Goal: Task Accomplishment & Management: Manage account settings

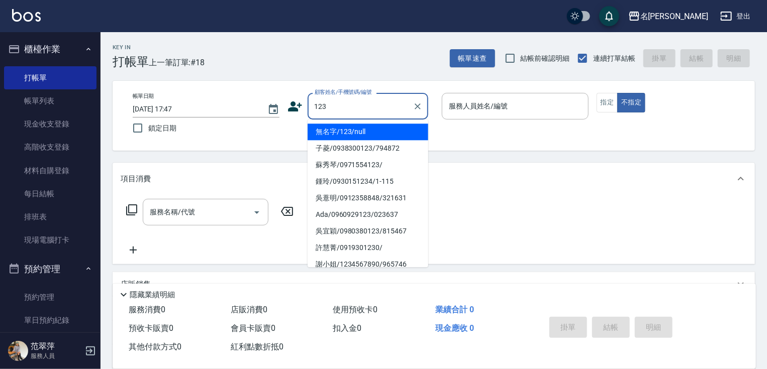
click at [372, 132] on li "無名字/123/null" at bounding box center [367, 132] width 121 height 17
type input "無名字/123/null"
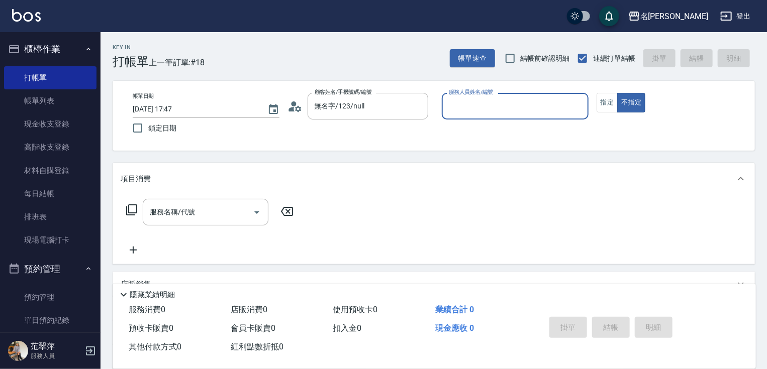
click at [458, 111] on input "服務人員姓名/編號" at bounding box center [515, 106] width 138 height 18
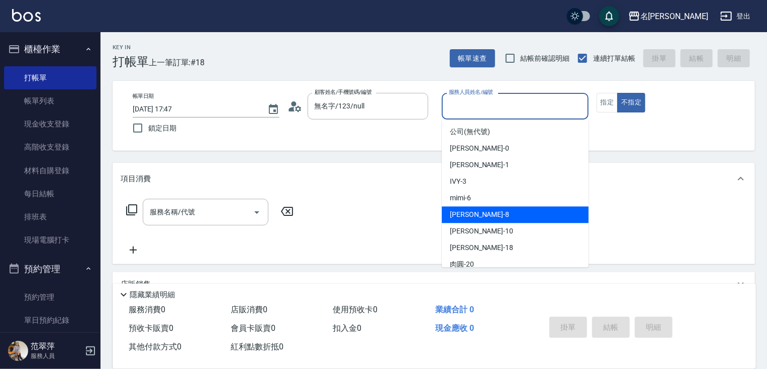
click at [472, 213] on div "曉容 -8" at bounding box center [515, 214] width 147 height 17
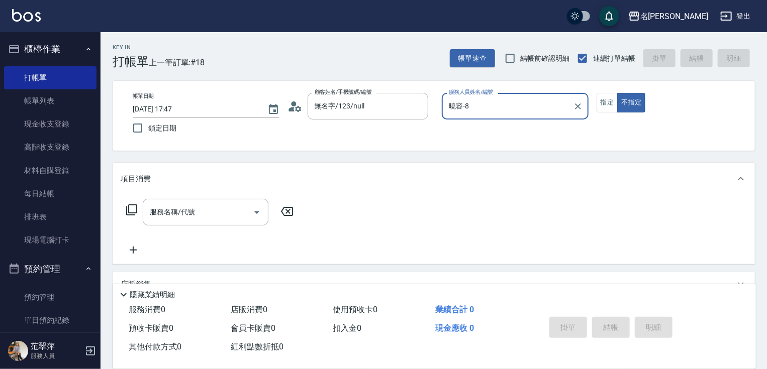
type input "曉容-8"
click at [604, 97] on button "指定" at bounding box center [607, 103] width 22 height 20
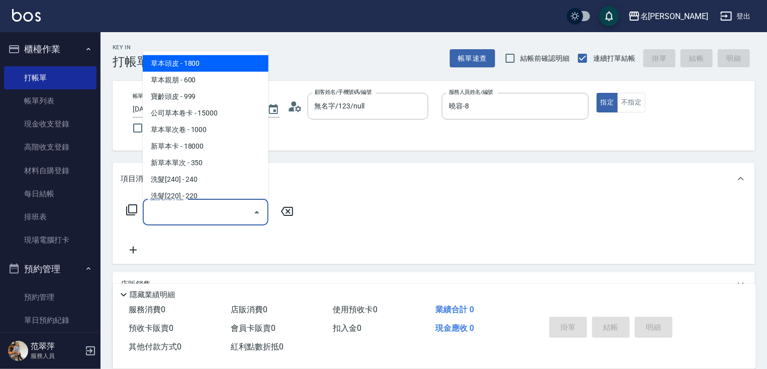
click at [218, 219] on input "服務名稱/代號" at bounding box center [197, 212] width 101 height 18
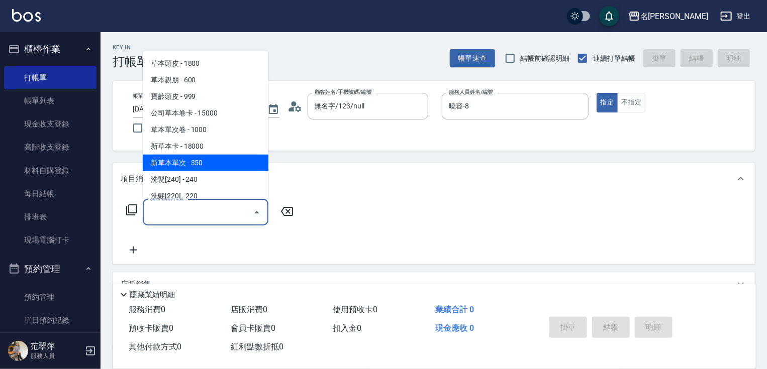
click at [204, 164] on span "新草本單次 - 350" at bounding box center [206, 163] width 126 height 17
type input "新草本單次(109)"
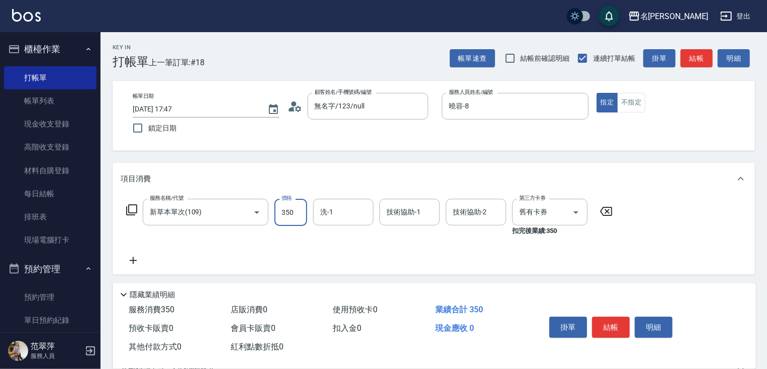
click at [288, 214] on input "350" at bounding box center [290, 212] width 33 height 27
type input "525"
type input "曉容-8"
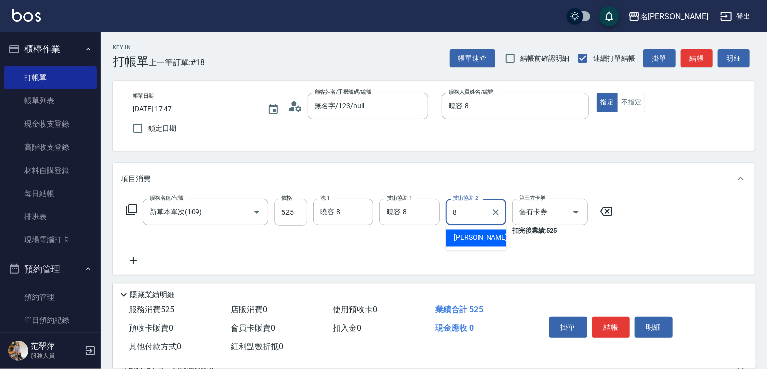
type input "曉容-8"
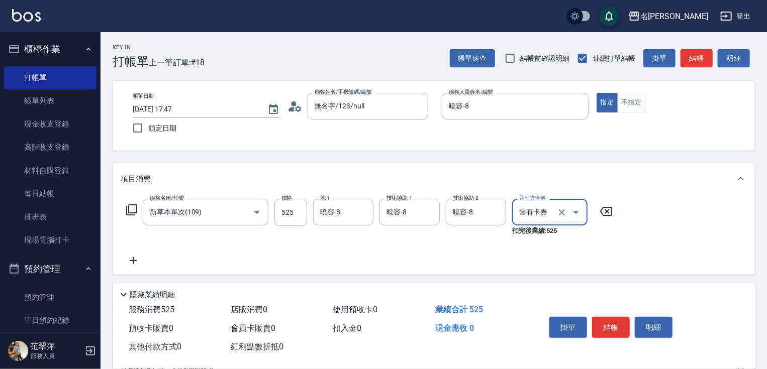
click at [133, 257] on icon at bounding box center [133, 261] width 25 height 12
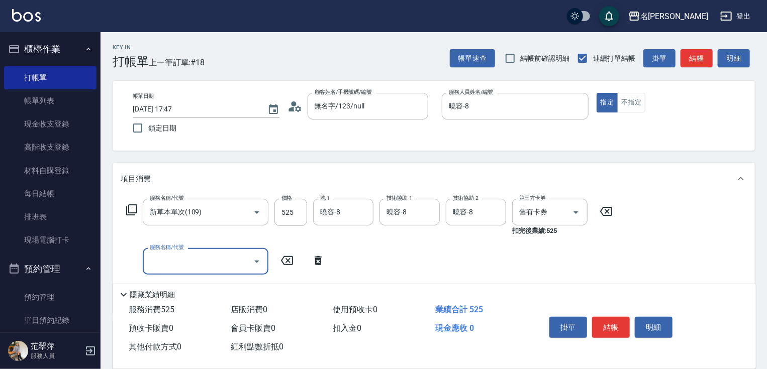
click at [156, 261] on input "服務名稱/代號" at bounding box center [197, 262] width 101 height 18
type input "剪髮(400)(401)"
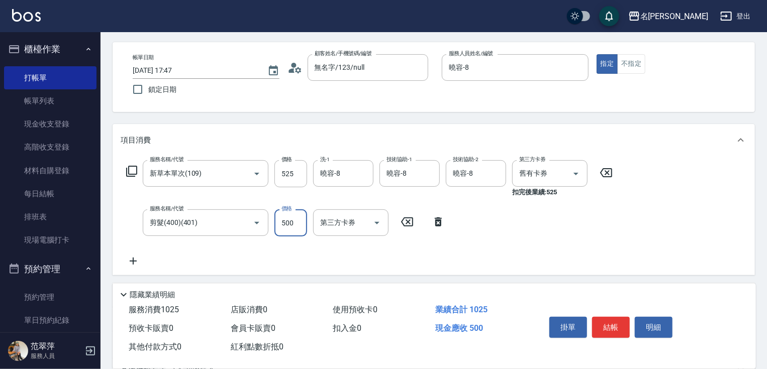
scroll to position [171, 0]
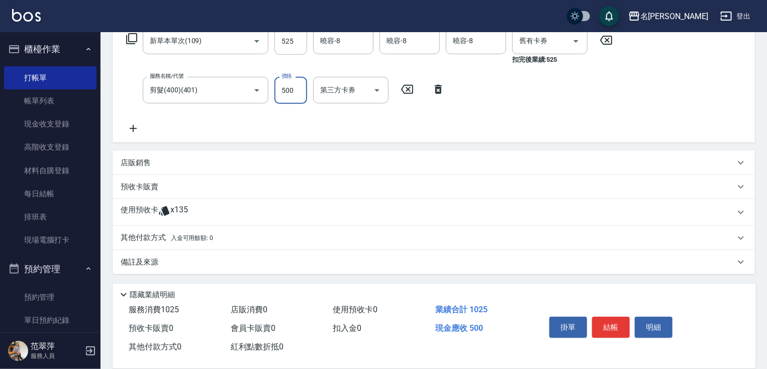
type input "500"
click at [145, 236] on p "其他付款方式 入金可用餘額: 0" at bounding box center [167, 238] width 92 height 11
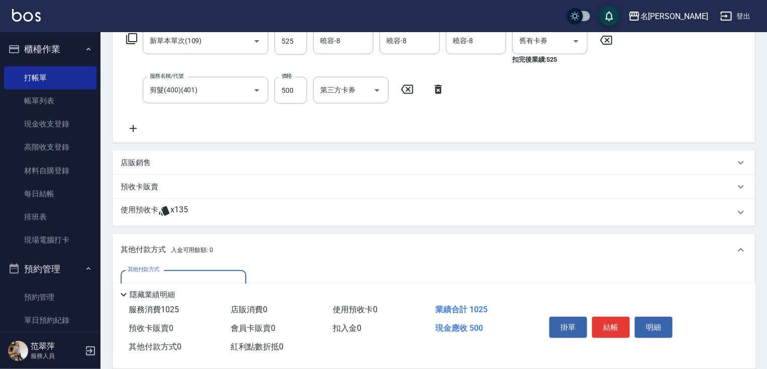
scroll to position [0, 0]
click at [211, 275] on input "其他付款方式" at bounding box center [183, 284] width 117 height 18
click at [200, 325] on span "信用卡" at bounding box center [184, 326] width 126 height 17
type input "信用卡"
click at [260, 274] on input "0" at bounding box center [289, 283] width 75 height 27
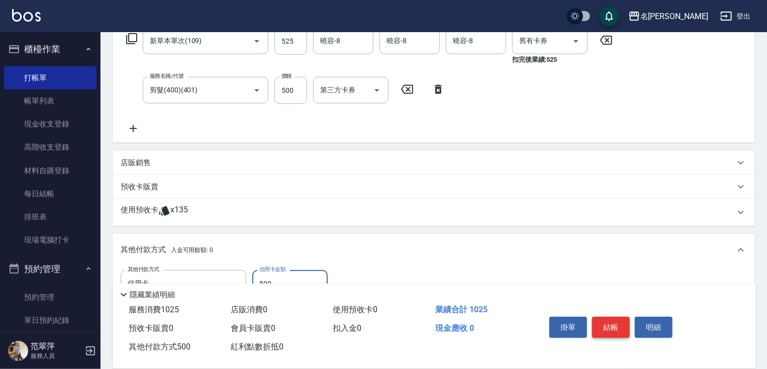
type input "500"
click at [613, 327] on button "結帳" at bounding box center [611, 327] width 38 height 21
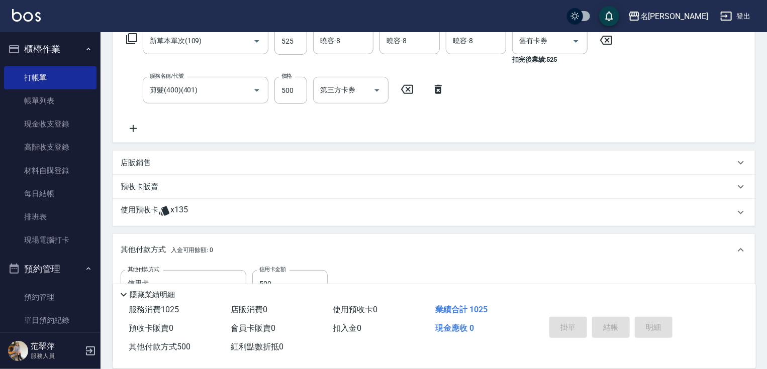
type input "[DATE] 18:54"
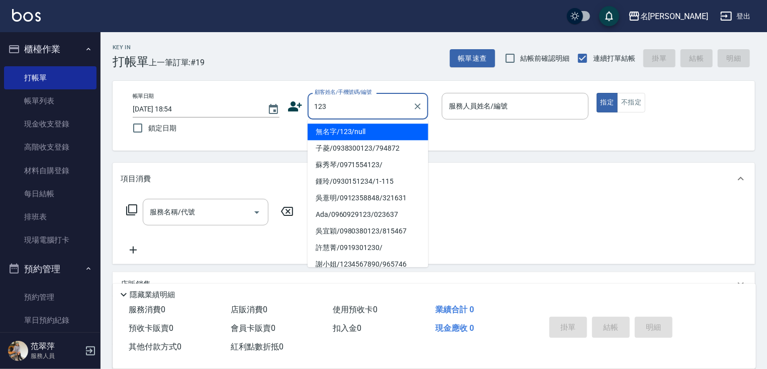
click at [350, 130] on li "無名字/123/null" at bounding box center [367, 132] width 121 height 17
type input "無名字/123/null"
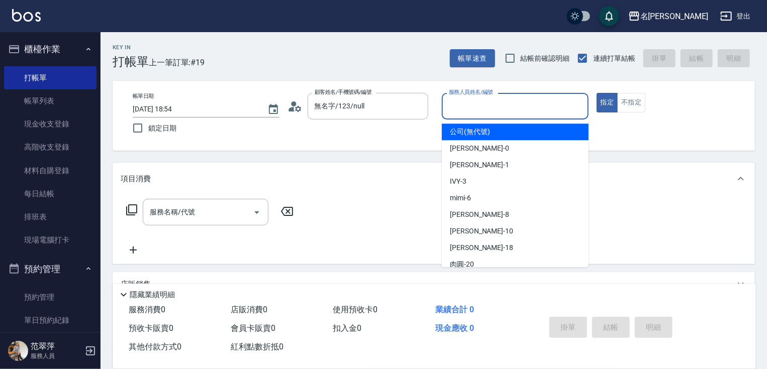
click at [462, 108] on input "服務人員姓名/編號" at bounding box center [515, 106] width 138 height 18
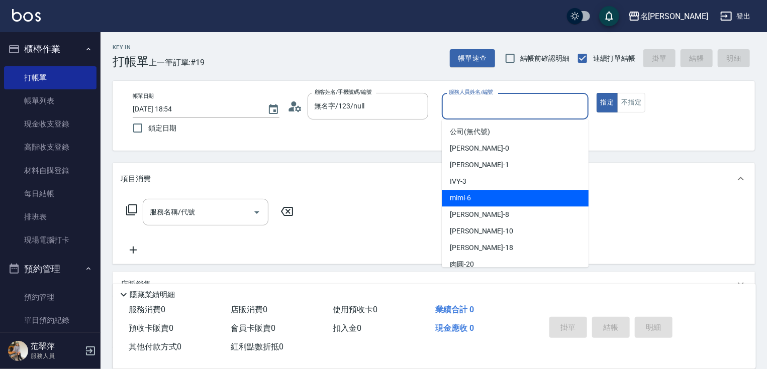
click at [474, 200] on div "mimi -6" at bounding box center [515, 198] width 147 height 17
type input "mimi-6"
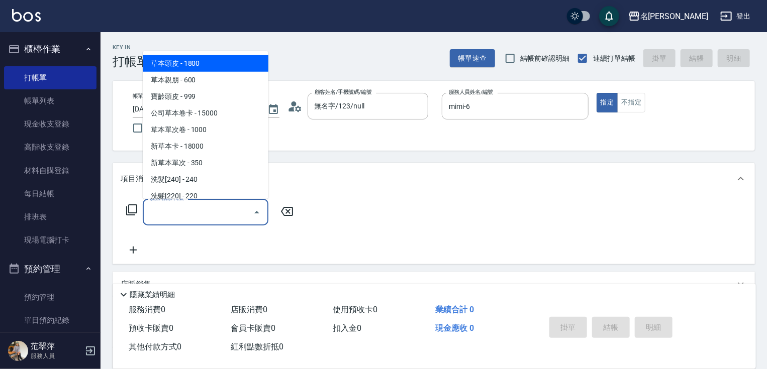
click at [212, 211] on input "服務名稱/代號" at bounding box center [197, 212] width 101 height 18
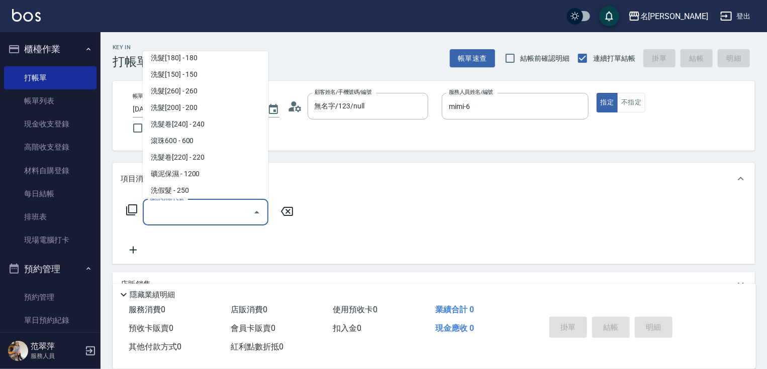
scroll to position [232, 0]
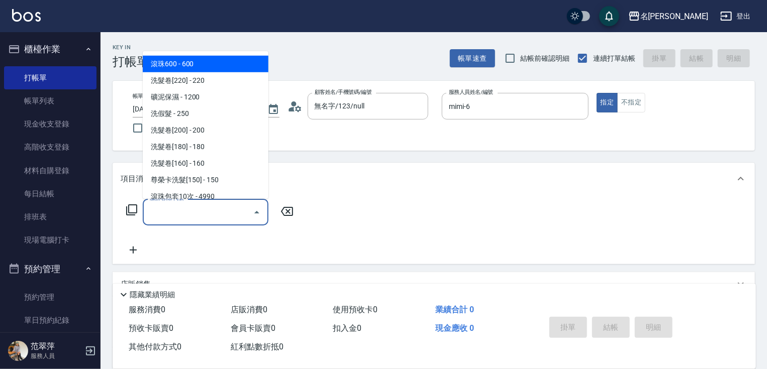
click at [195, 61] on span "滾珠600 - 600" at bounding box center [206, 64] width 126 height 17
type input "滾珠600(208)"
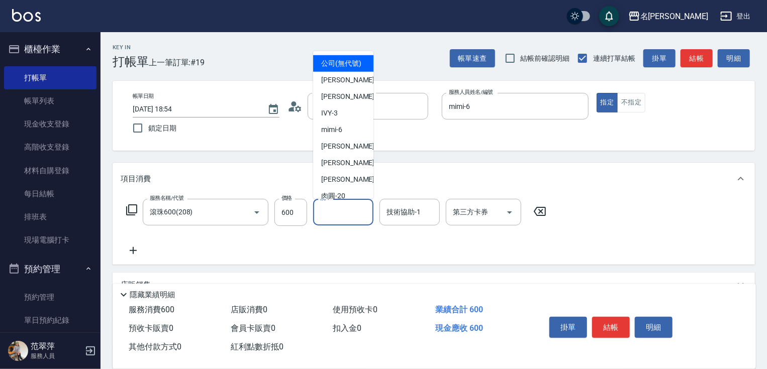
click at [337, 213] on input "洗-1" at bounding box center [343, 212] width 51 height 18
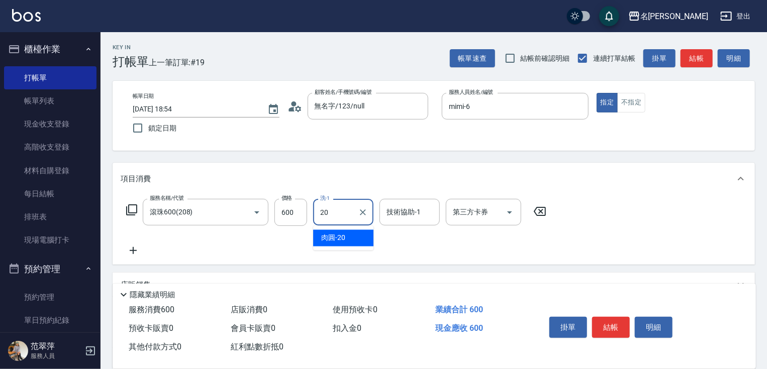
type input "肉圓-20"
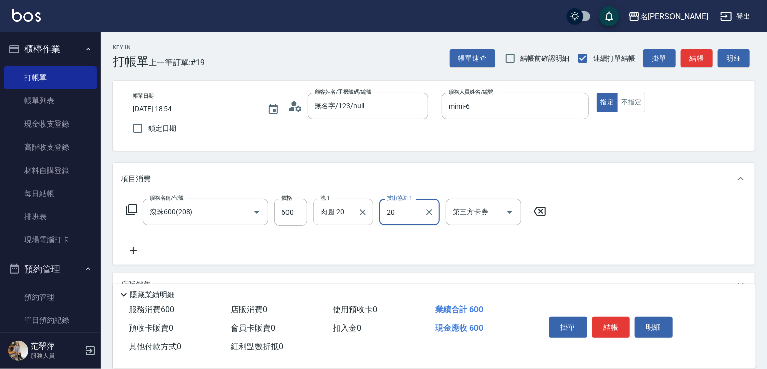
type input "肉圓-20"
drag, startPoint x: 128, startPoint y: 250, endPoint x: 135, endPoint y: 225, distance: 26.6
click at [129, 247] on icon at bounding box center [133, 251] width 25 height 12
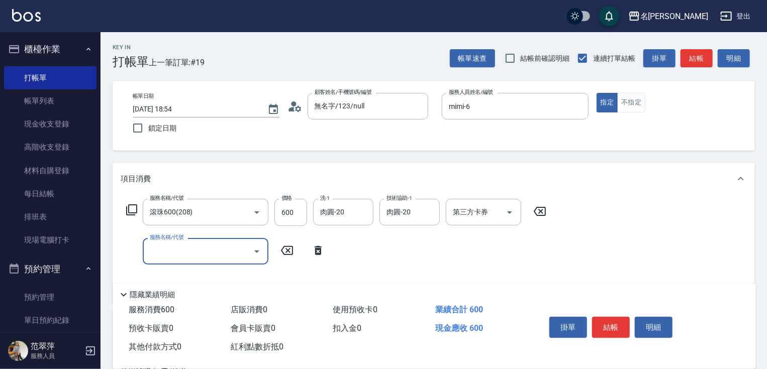
click at [134, 208] on icon at bounding box center [132, 210] width 12 height 12
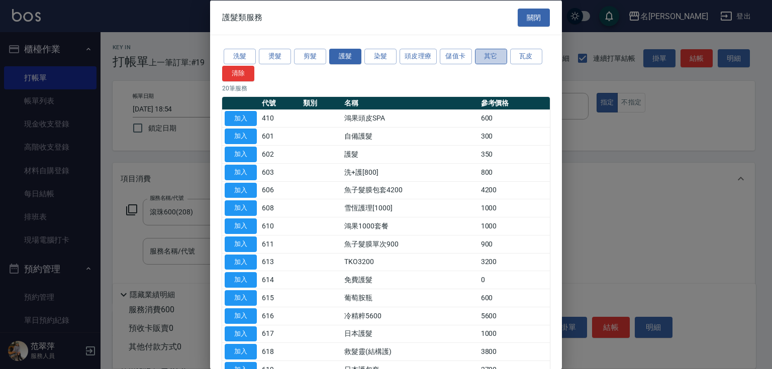
click at [486, 53] on button "其它" at bounding box center [491, 57] width 32 height 16
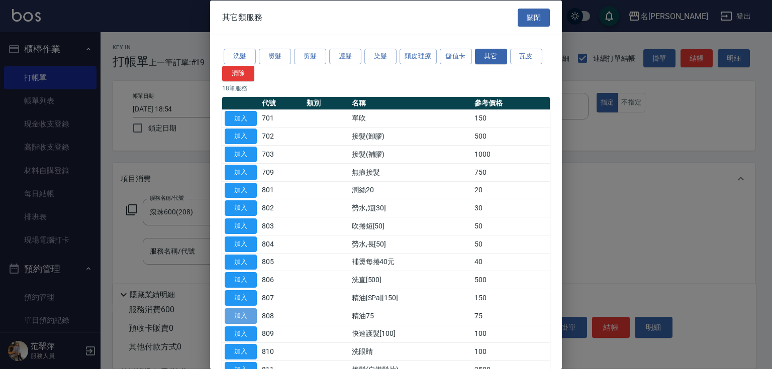
click at [251, 309] on button "加入" at bounding box center [241, 316] width 32 height 16
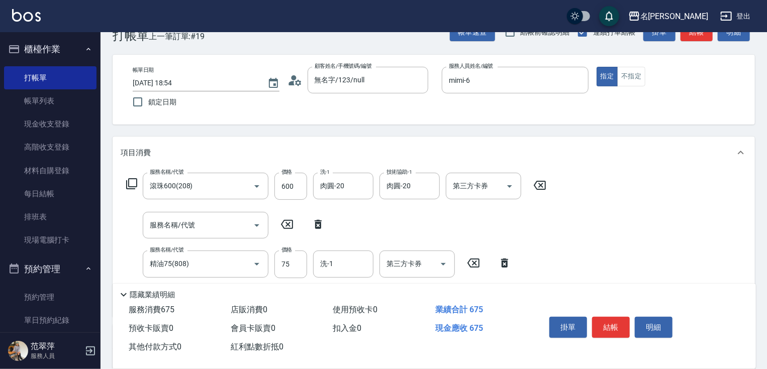
scroll to position [40, 0]
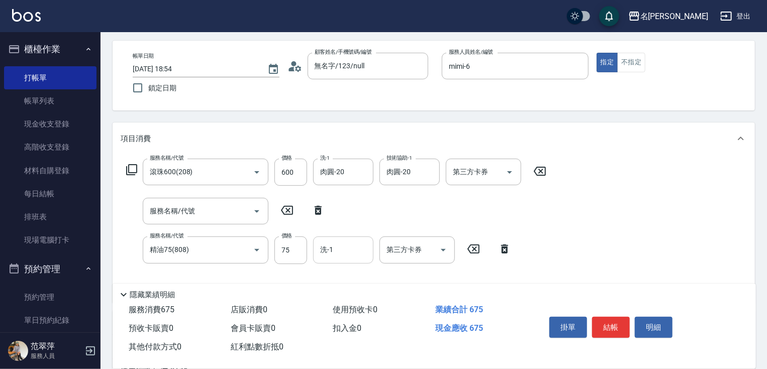
click at [346, 256] on input "洗-1" at bounding box center [343, 250] width 51 height 18
type input "肉圓-20"
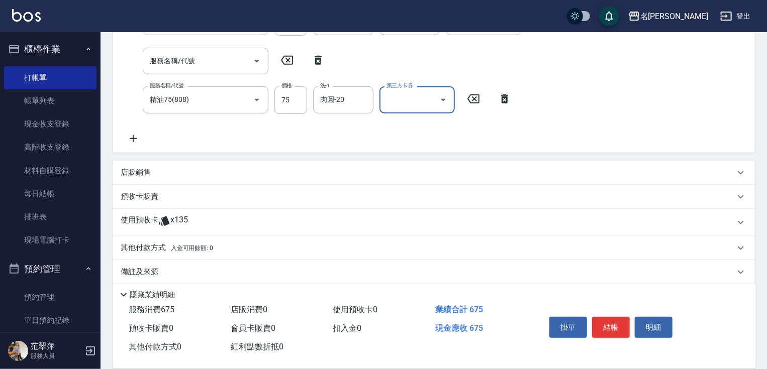
scroll to position [200, 0]
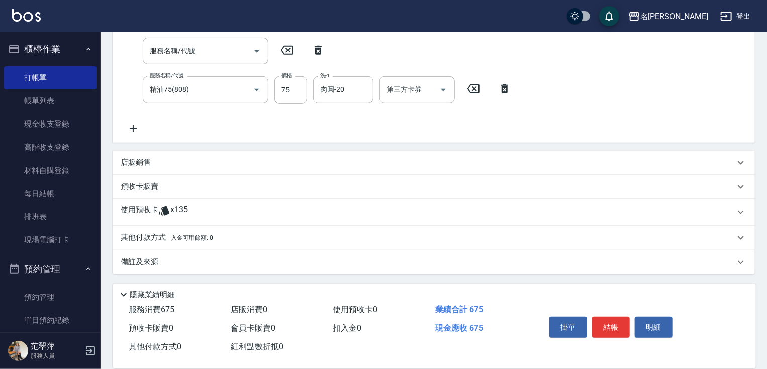
click at [152, 234] on p "其他付款方式 入金可用餘額: 0" at bounding box center [167, 238] width 92 height 11
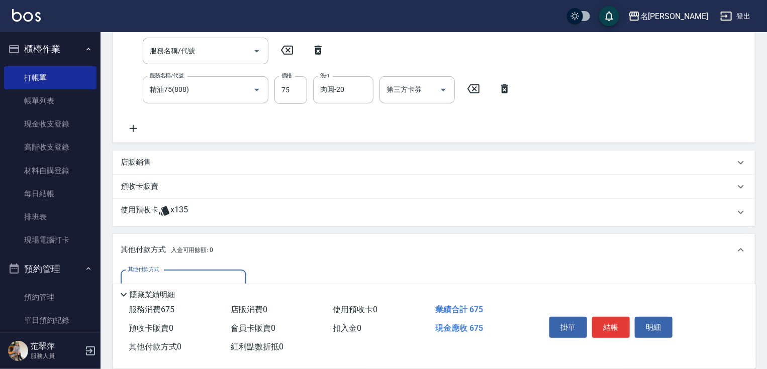
scroll to position [0, 0]
drag, startPoint x: 201, startPoint y: 273, endPoint x: 207, endPoint y: 293, distance: 21.0
click at [205, 281] on div "Key In 打帳單 上一筆訂單:#19 帳單速查 結帳前確認明細 連續打單結帳 掛單 結帳 明細 帳單日期 [DATE] 18:54 鎖定日期 顧客姓名/手…" at bounding box center [433, 160] width 666 height 656
drag, startPoint x: 215, startPoint y: 274, endPoint x: 207, endPoint y: 305, distance: 32.7
click at [215, 281] on div "Key In 打帳單 上一筆訂單:#19 帳單速查 結帳前確認明細 連續打單結帳 掛單 結帳 明細 帳單日期 [DATE] 18:54 鎖定日期 顧客姓名/手…" at bounding box center [433, 160] width 666 height 656
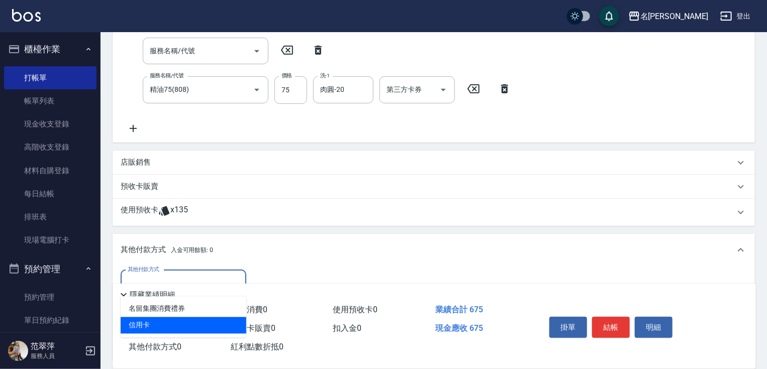
drag, startPoint x: 186, startPoint y: 328, endPoint x: 239, endPoint y: 301, distance: 58.9
click at [190, 325] on span "信用卡" at bounding box center [184, 326] width 126 height 17
type input "信用卡"
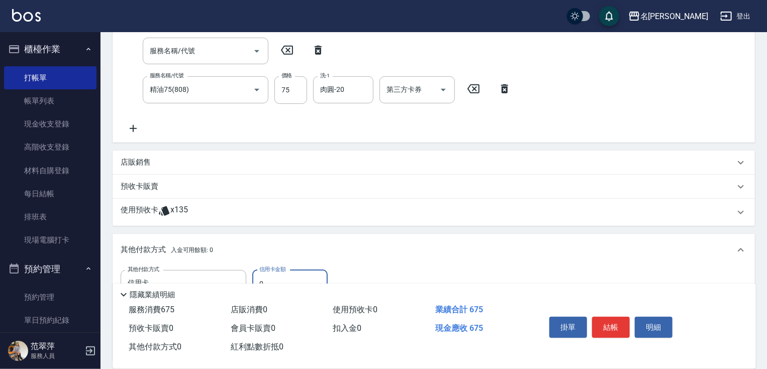
click at [258, 276] on input "0" at bounding box center [289, 283] width 75 height 27
type input "600"
click at [605, 326] on button "結帳" at bounding box center [611, 327] width 38 height 21
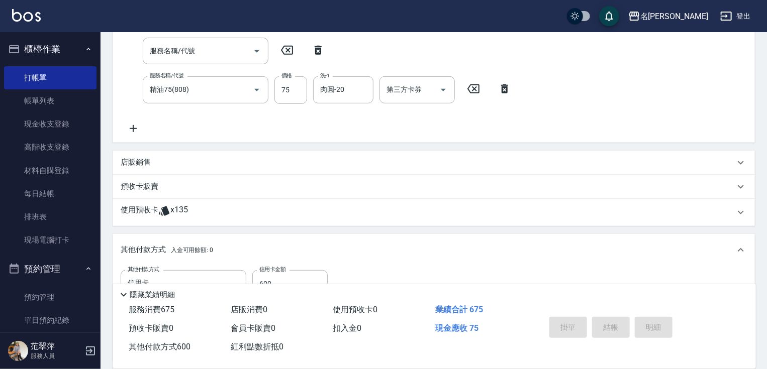
type input "[DATE] 18:55"
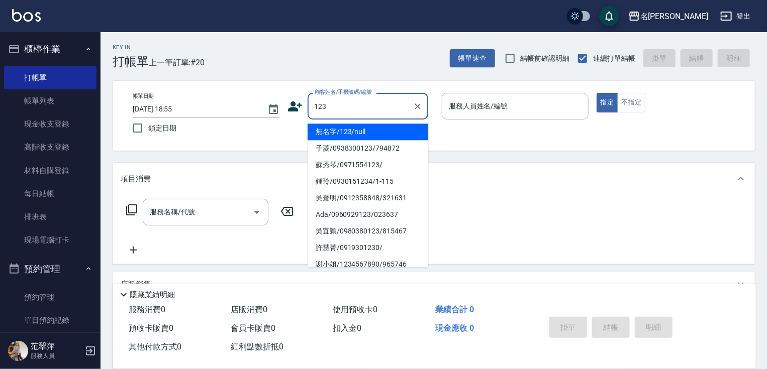
click at [323, 135] on li "無名字/123/null" at bounding box center [367, 132] width 121 height 17
type input "無名字/123/null"
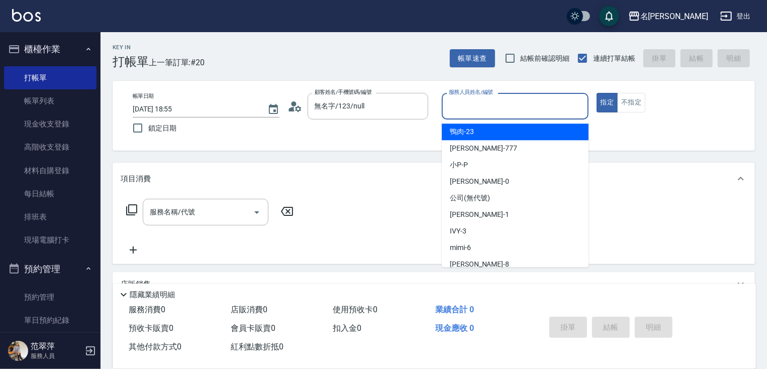
click at [488, 107] on input "服務人員姓名/編號" at bounding box center [515, 106] width 138 height 18
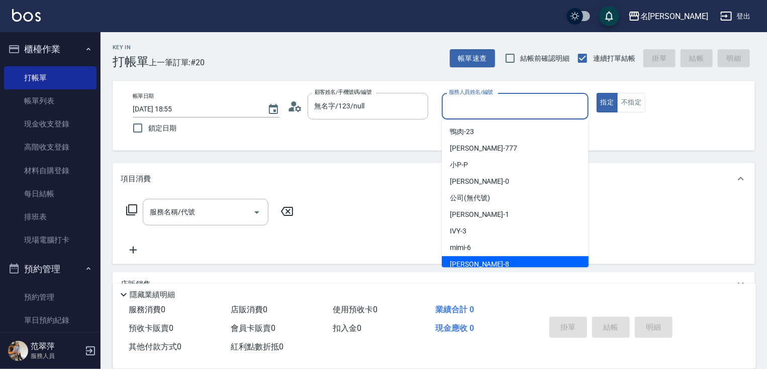
click at [482, 260] on div "曉容 -8" at bounding box center [515, 264] width 147 height 17
type input "曉容-8"
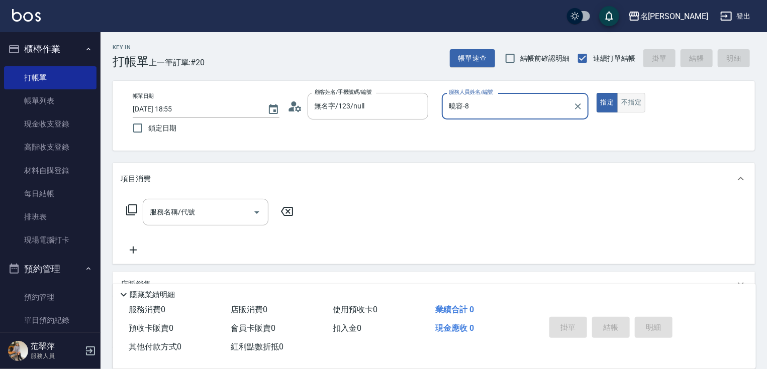
click at [629, 102] on button "不指定" at bounding box center [631, 103] width 28 height 20
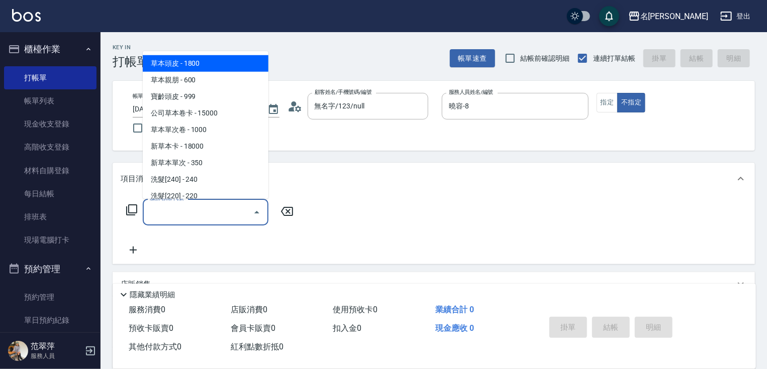
click at [179, 212] on div "服務名稱/代號 服務名稱/代號" at bounding box center [206, 212] width 126 height 27
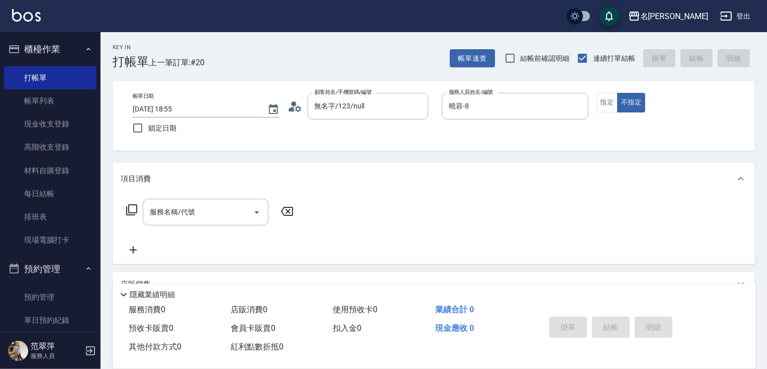
click at [264, 48] on div "Key In 打帳單 上一筆訂單:#20 帳單速查 結帳前確認明細 連續打單結帳 掛單 結帳 明細" at bounding box center [427, 50] width 654 height 37
click at [214, 202] on div "服務名稱/代號" at bounding box center [206, 212] width 126 height 27
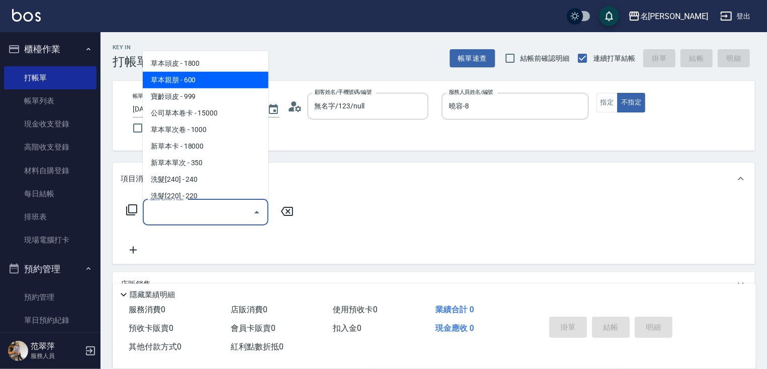
scroll to position [105, 0]
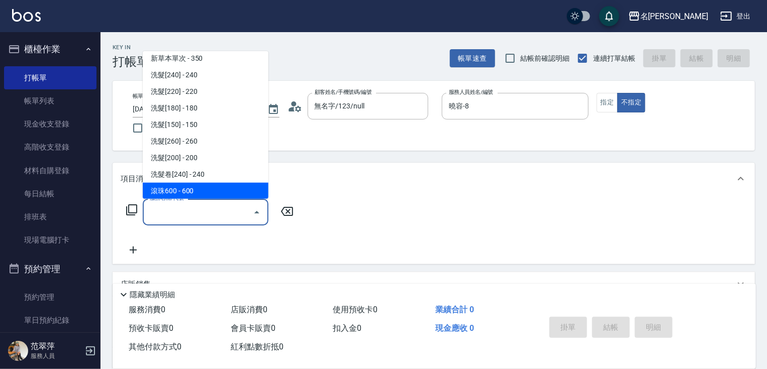
click at [210, 194] on span "滾珠600 - 600" at bounding box center [206, 191] width 126 height 17
type input "滾珠600(208)"
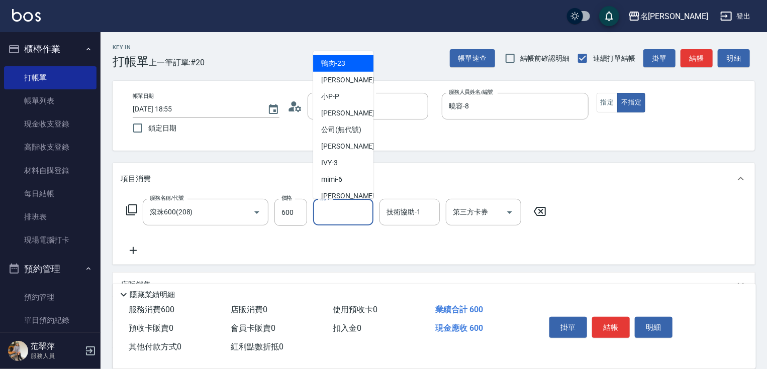
click at [334, 213] on input "洗-1" at bounding box center [343, 212] width 51 height 18
type input "鴨肉-23"
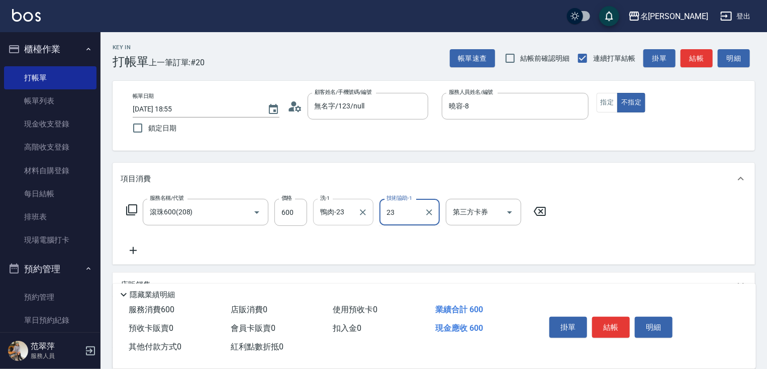
type input "鴨肉-23"
click at [131, 250] on icon at bounding box center [133, 250] width 7 height 7
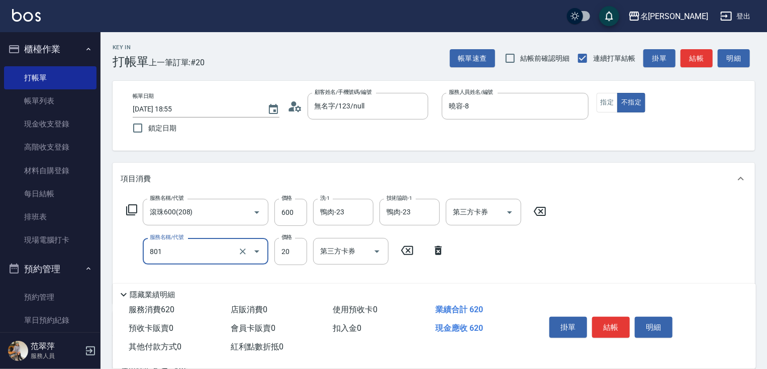
type input "潤絲20(801)"
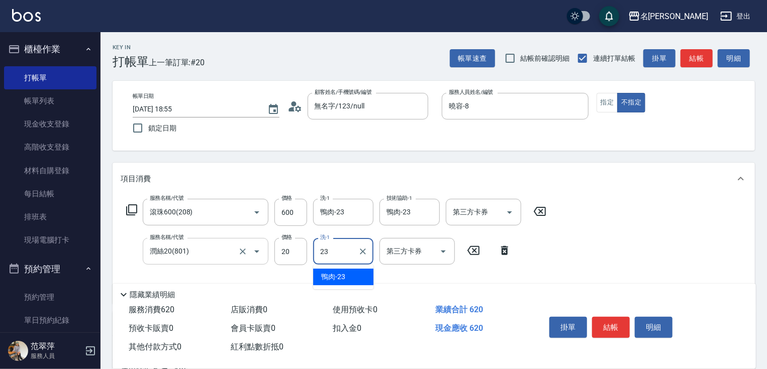
type input "鴨肉-23"
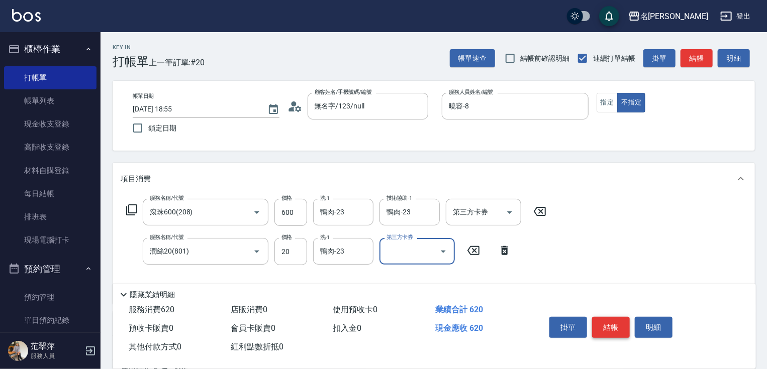
click at [611, 326] on button "結帳" at bounding box center [611, 327] width 38 height 21
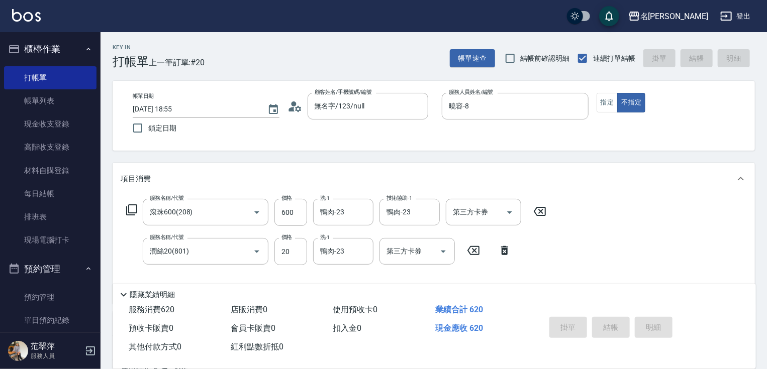
type input "[DATE] 18:56"
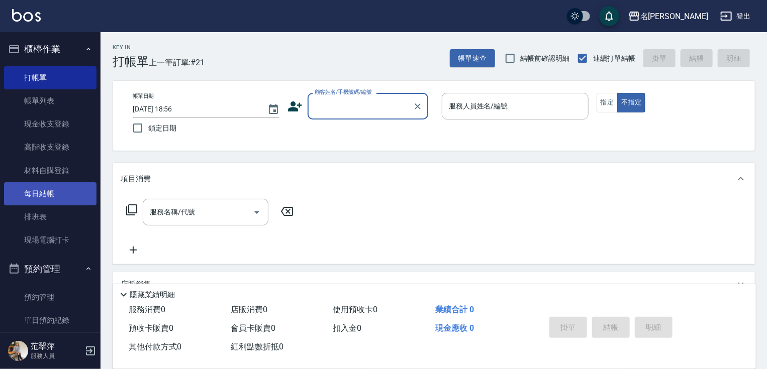
click at [42, 196] on link "每日結帳" at bounding box center [50, 193] width 92 height 23
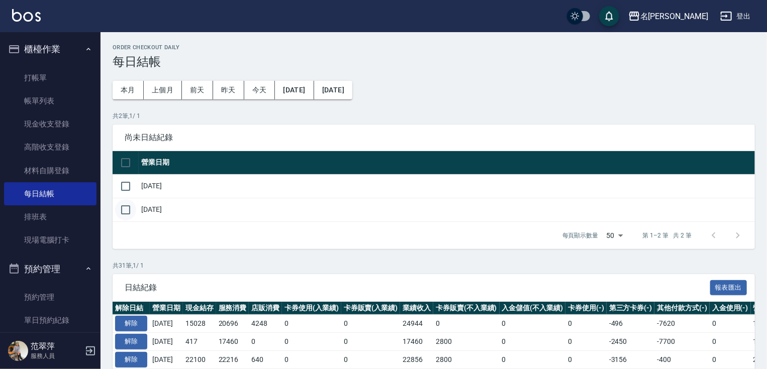
click at [127, 185] on input "checkbox" at bounding box center [125, 186] width 21 height 21
checkbox input "true"
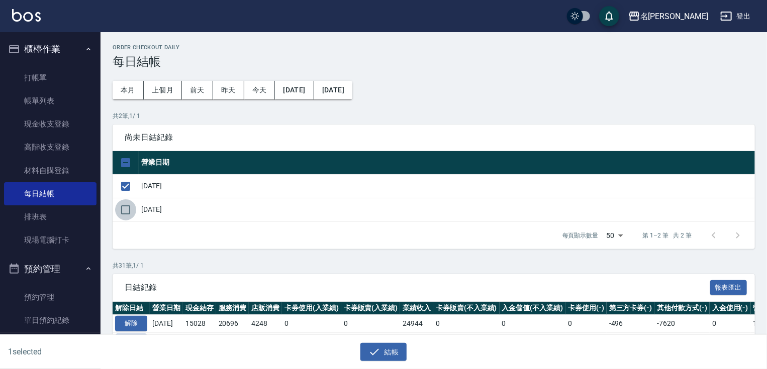
click at [128, 208] on input "checkbox" at bounding box center [125, 209] width 21 height 21
checkbox input "true"
click at [386, 352] on button "結帳" at bounding box center [383, 352] width 47 height 19
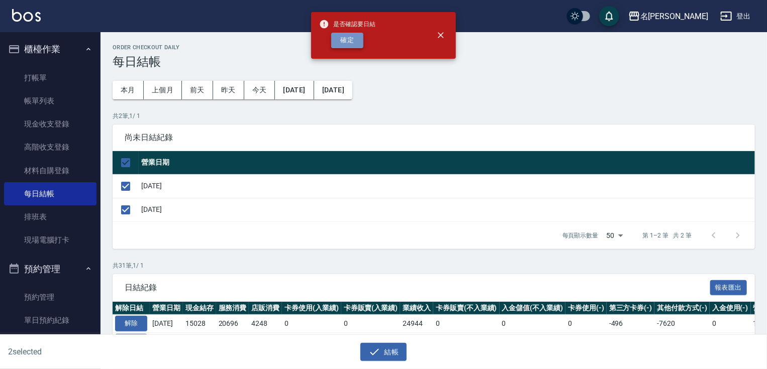
click at [351, 34] on button "確定" at bounding box center [347, 41] width 32 height 16
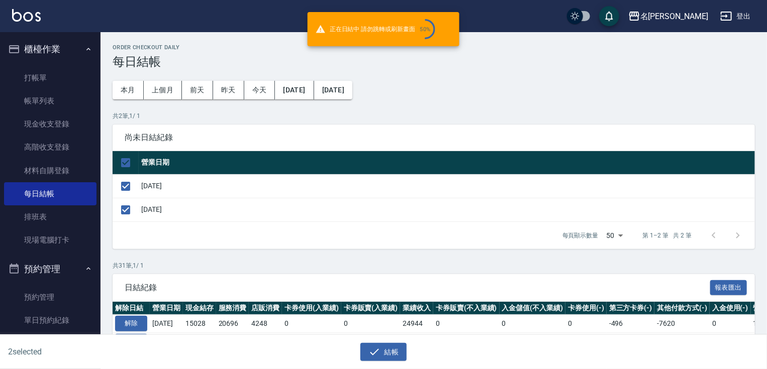
checkbox input "false"
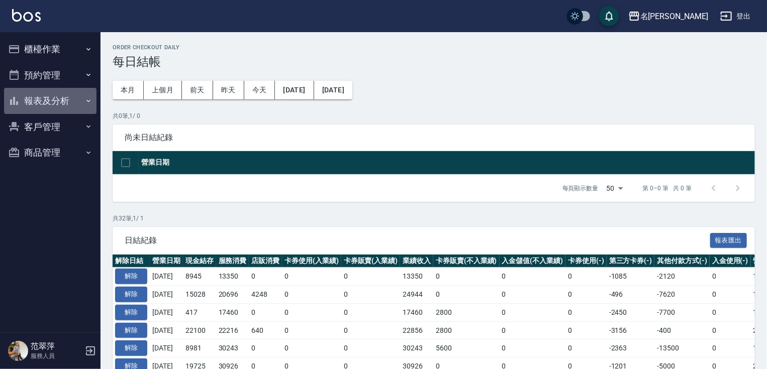
click at [57, 104] on button "報表及分析" at bounding box center [50, 101] width 92 height 26
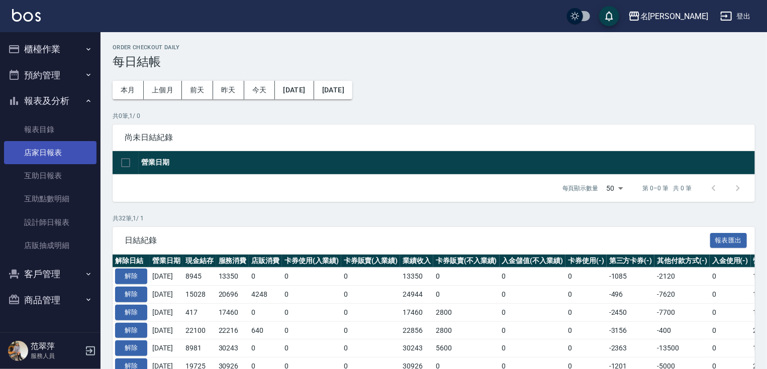
click at [54, 152] on link "店家日報表" at bounding box center [50, 152] width 92 height 23
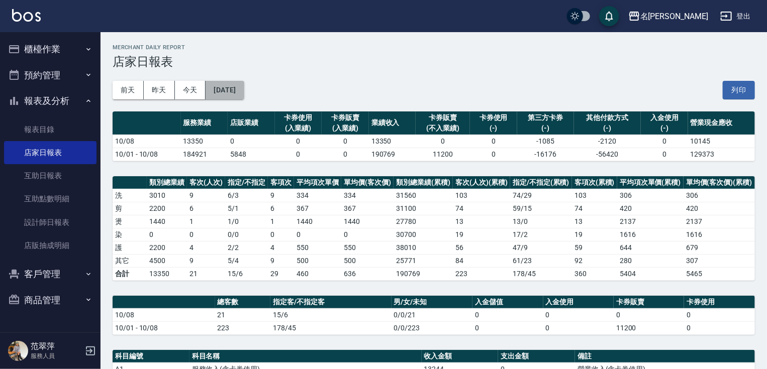
click at [244, 92] on button "[DATE]" at bounding box center [224, 90] width 38 height 19
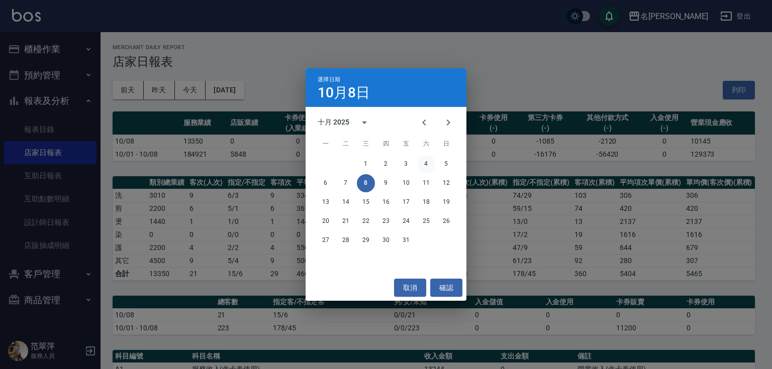
click at [423, 161] on button "4" at bounding box center [426, 164] width 18 height 18
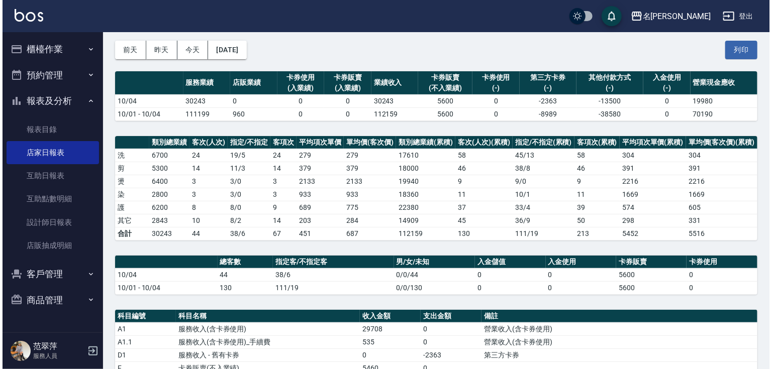
scroll to position [37, 0]
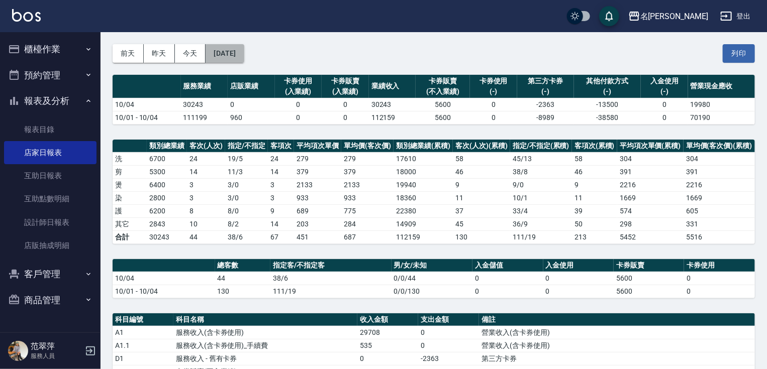
click at [241, 52] on button "[DATE]" at bounding box center [224, 53] width 38 height 19
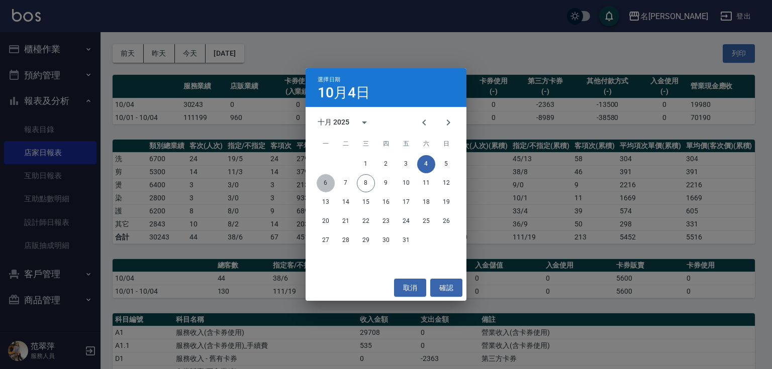
click at [326, 182] on button "6" at bounding box center [326, 183] width 18 height 18
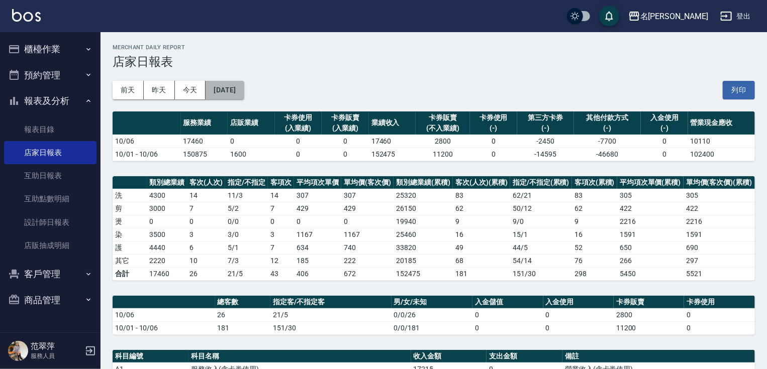
click at [244, 90] on button "[DATE]" at bounding box center [224, 90] width 38 height 19
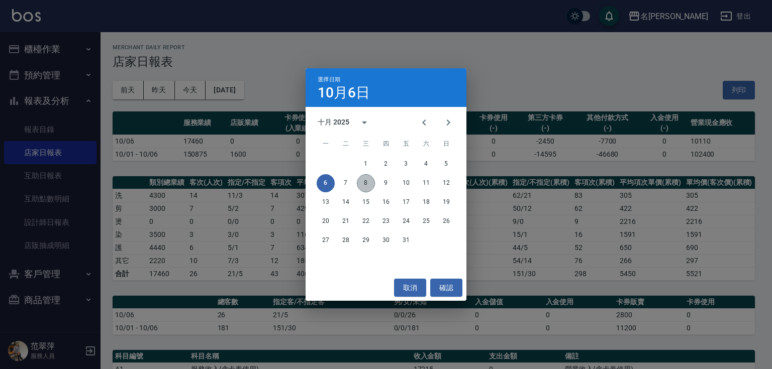
click at [363, 183] on button "8" at bounding box center [366, 183] width 18 height 18
